Goal: Check status: Check status

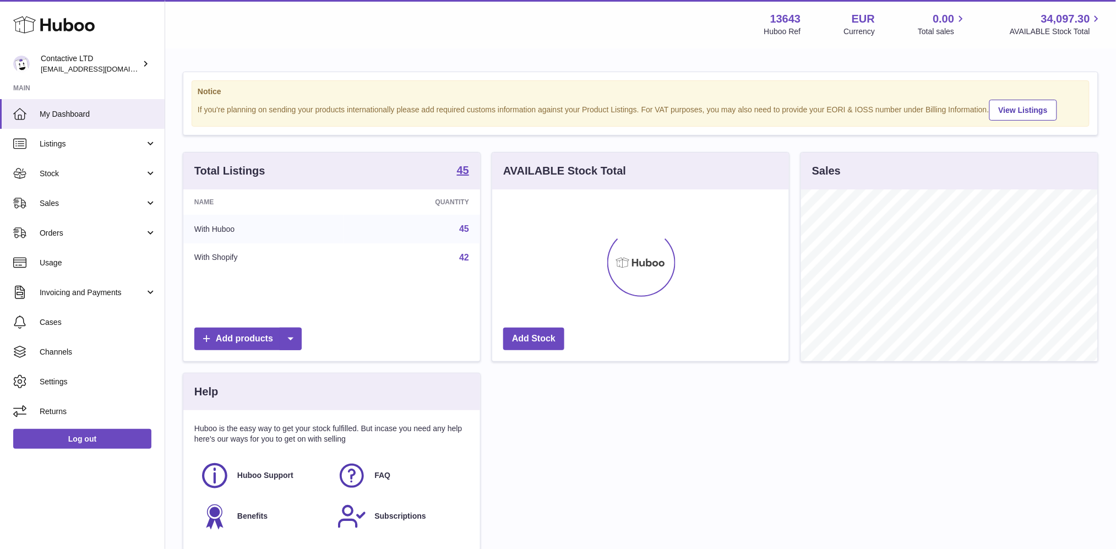
scroll to position [171, 297]
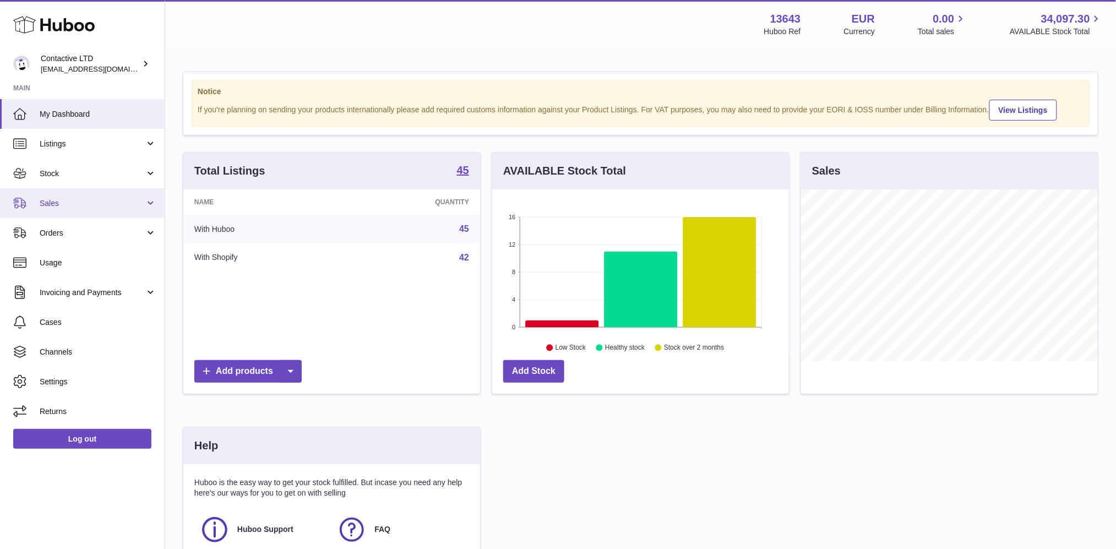
click at [90, 209] on link "Sales" at bounding box center [82, 203] width 165 height 30
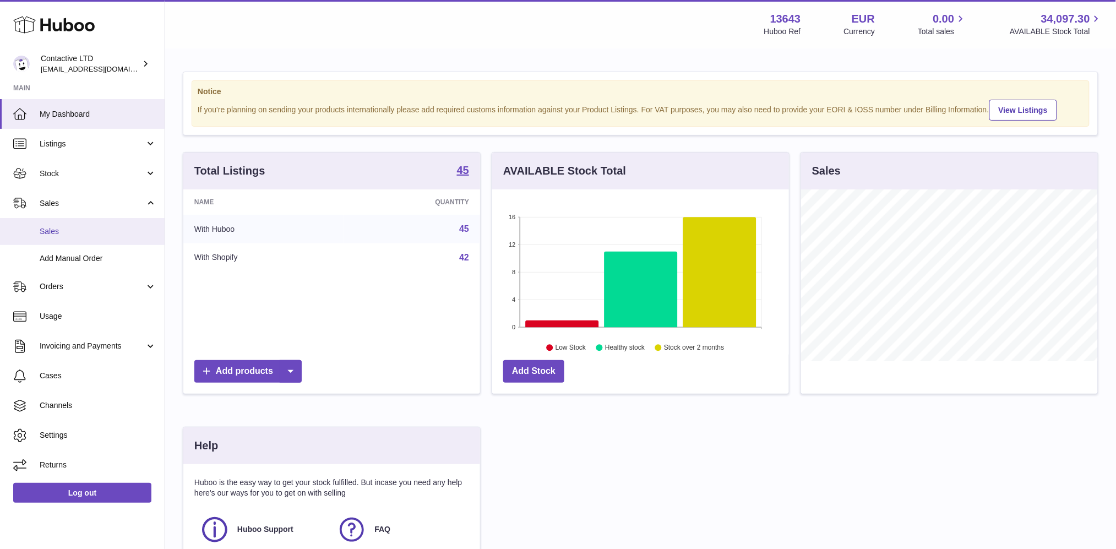
click at [91, 230] on span "Sales" at bounding box center [98, 231] width 117 height 10
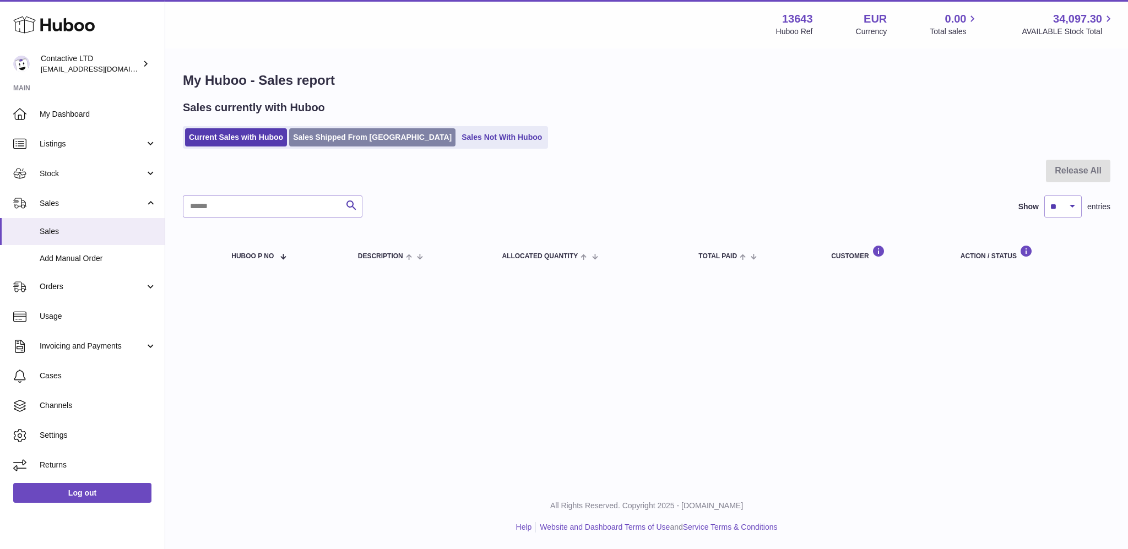
click at [341, 134] on link "Sales Shipped From [GEOGRAPHIC_DATA]" at bounding box center [372, 137] width 166 height 18
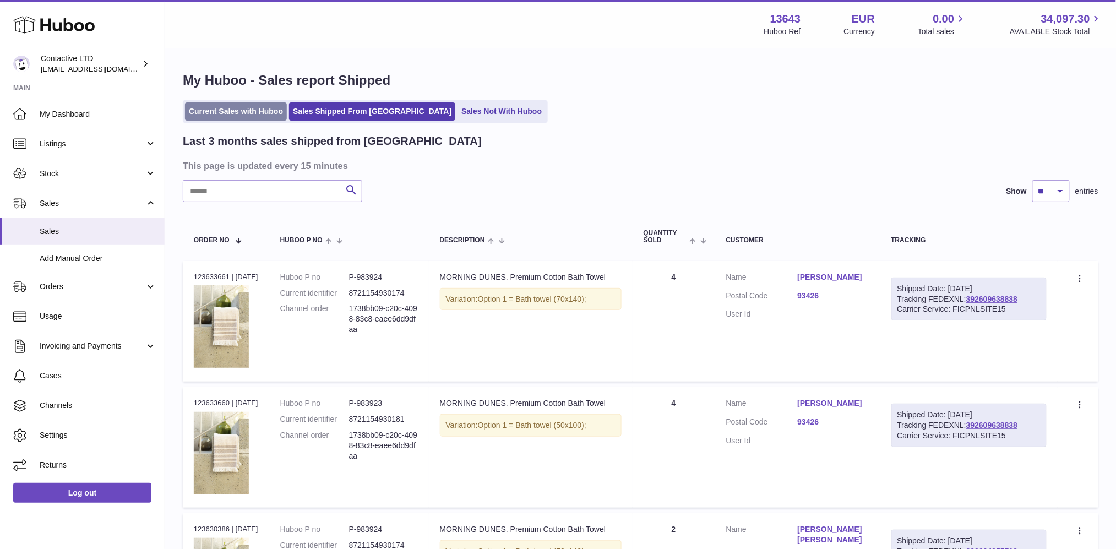
click at [238, 117] on link "Current Sales with Huboo" at bounding box center [236, 111] width 102 height 18
